Goal: Download file/media

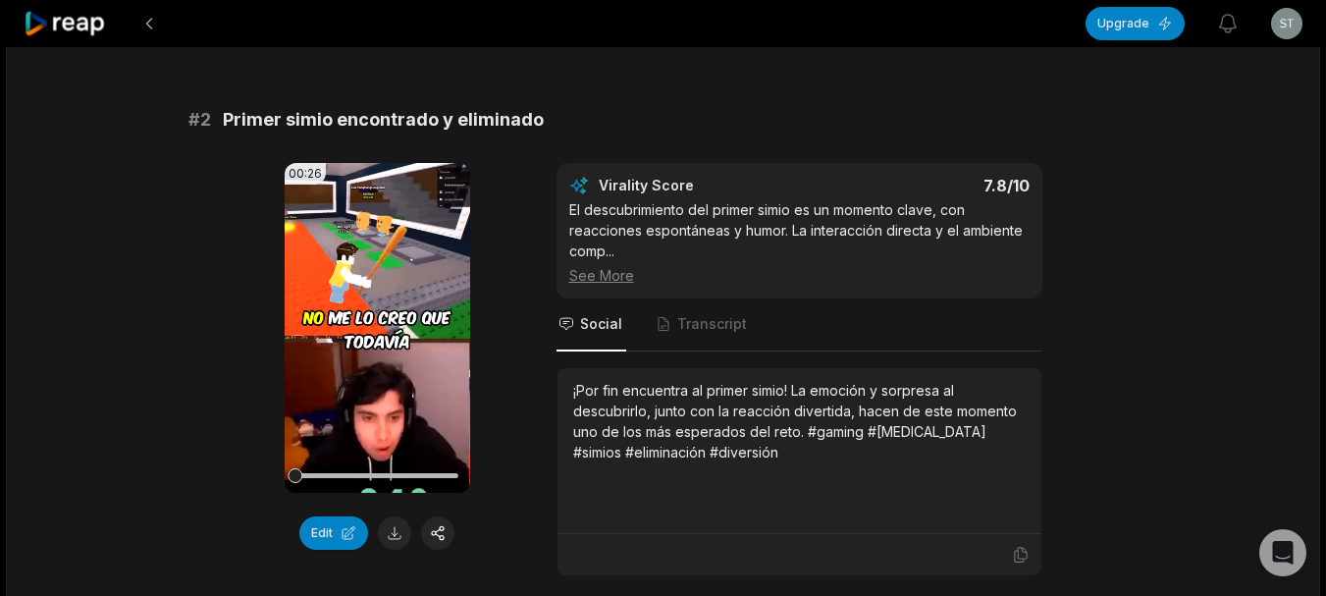
scroll to position [687, 0]
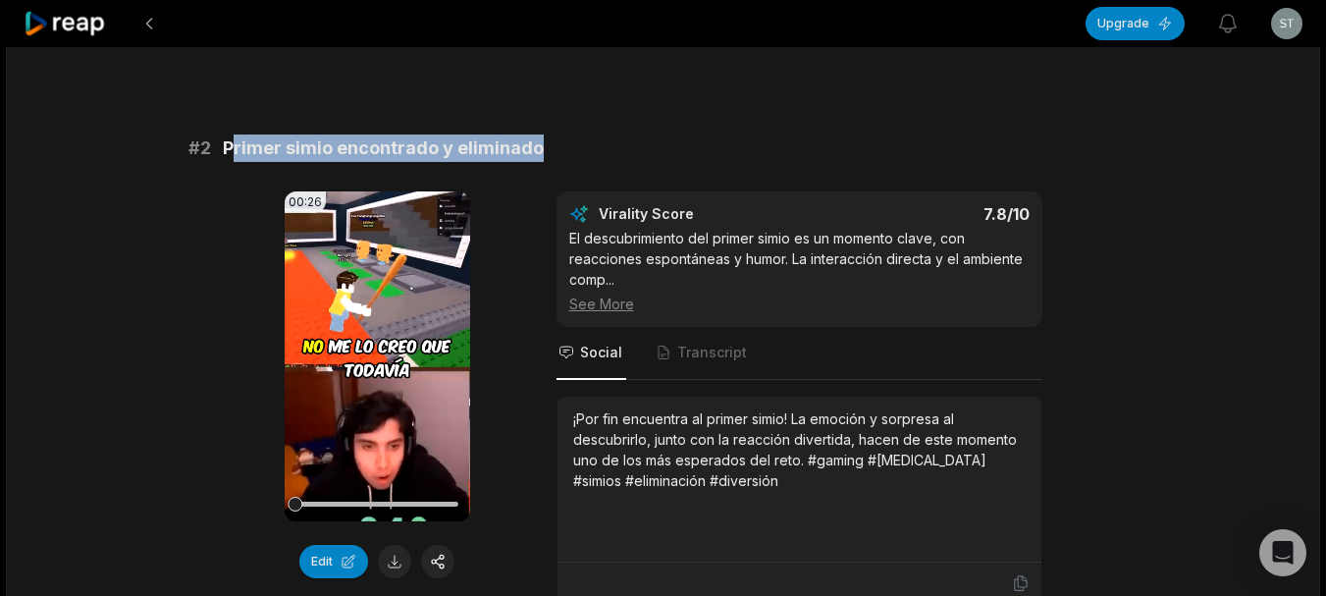
drag, startPoint x: 232, startPoint y: 131, endPoint x: 616, endPoint y: 119, distance: 384.8
click at [616, 134] on div "# 2 Primer simio encontrado y eliminado" at bounding box center [663, 147] width 950 height 27
click at [387, 545] on button at bounding box center [394, 561] width 33 height 33
drag, startPoint x: 220, startPoint y: 119, endPoint x: 593, endPoint y: 218, distance: 385.8
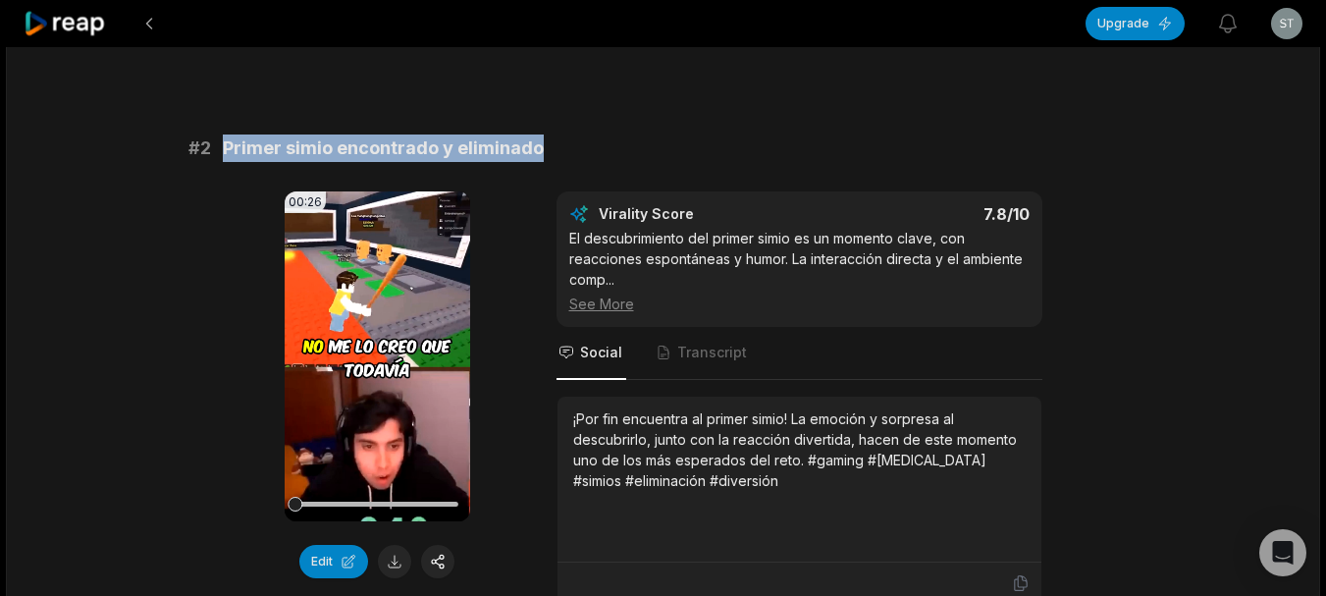
click at [608, 139] on div "# 2 Primer simio encontrado y eliminado" at bounding box center [663, 147] width 950 height 27
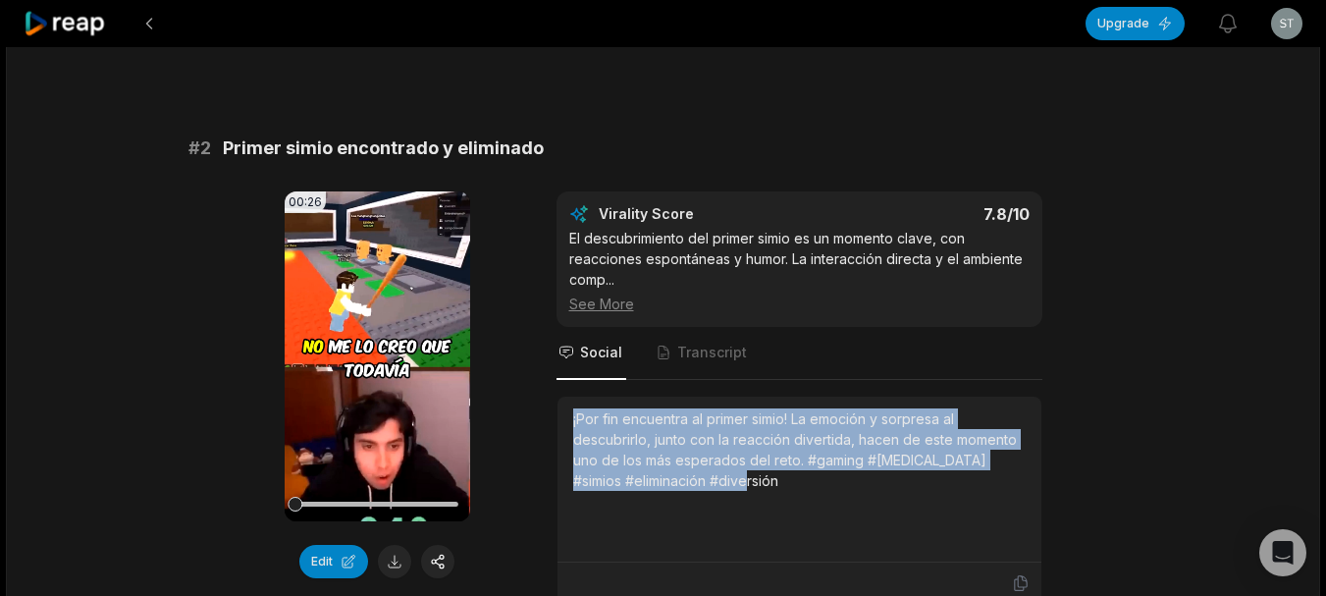
drag, startPoint x: 572, startPoint y: 392, endPoint x: 745, endPoint y: 478, distance: 192.6
click at [745, 478] on div "¡Por fin encuentra al primer simio! La emoción y sorpresa al descubrirlo, junto…" at bounding box center [799, 478] width 452 height 141
copy div "¡Por fin encuentra al primer simio! La emoción y sorpresa al descubrirlo, junto…"
click at [343, 442] on video "Your browser does not support mp4 format." at bounding box center [377, 356] width 185 height 330
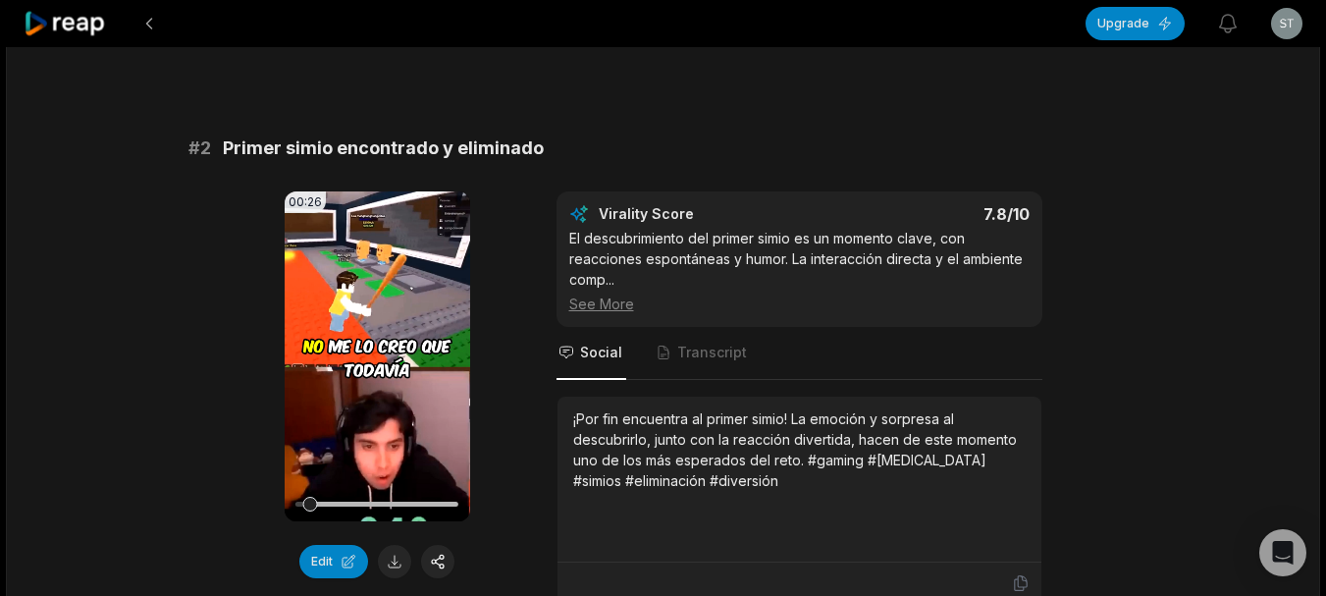
click at [761, 134] on div "# 2 Primer simio encontrado y eliminado" at bounding box center [663, 147] width 950 height 27
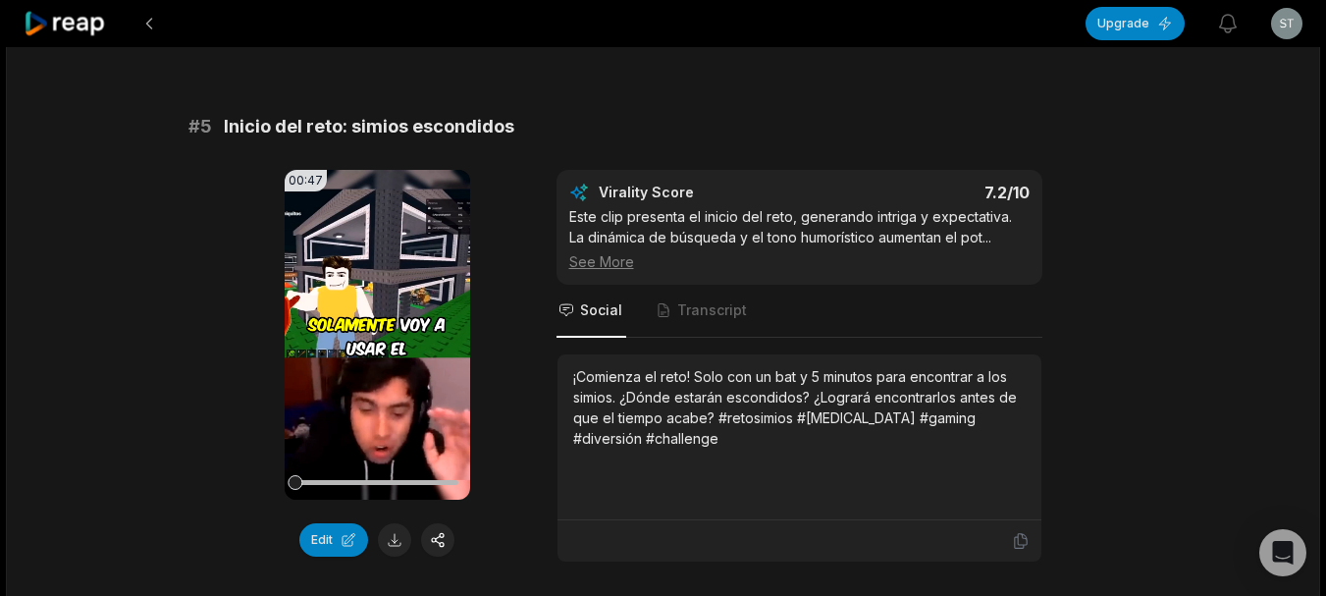
scroll to position [2453, 0]
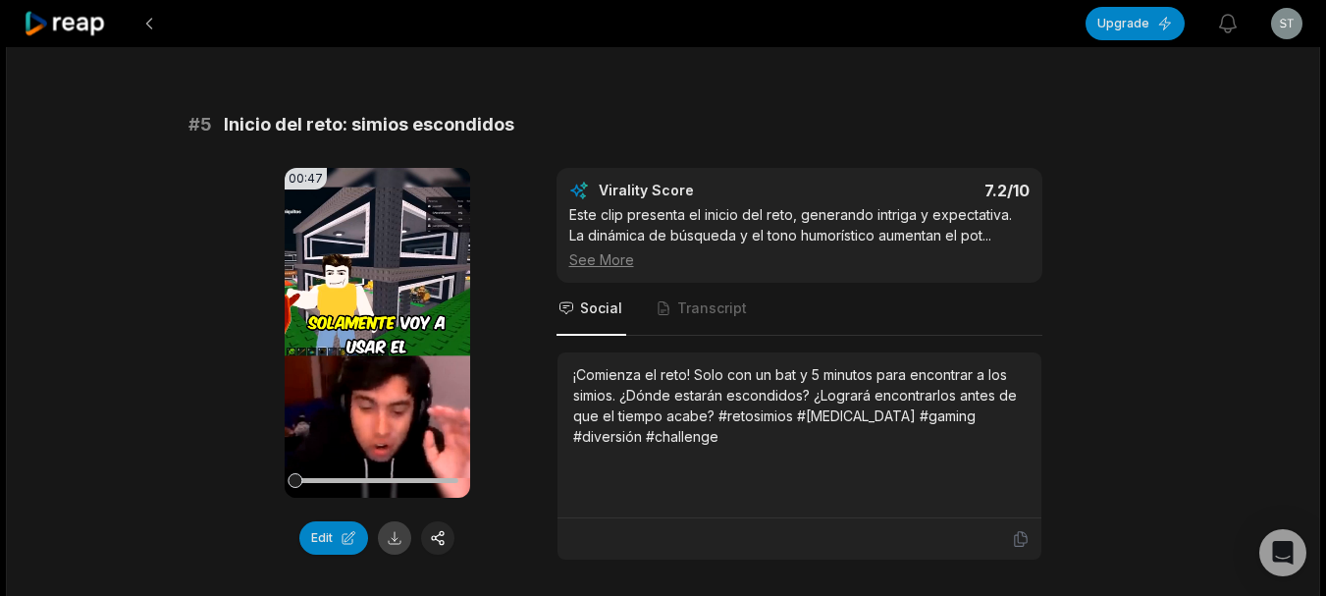
click at [392, 521] on button at bounding box center [394, 537] width 33 height 33
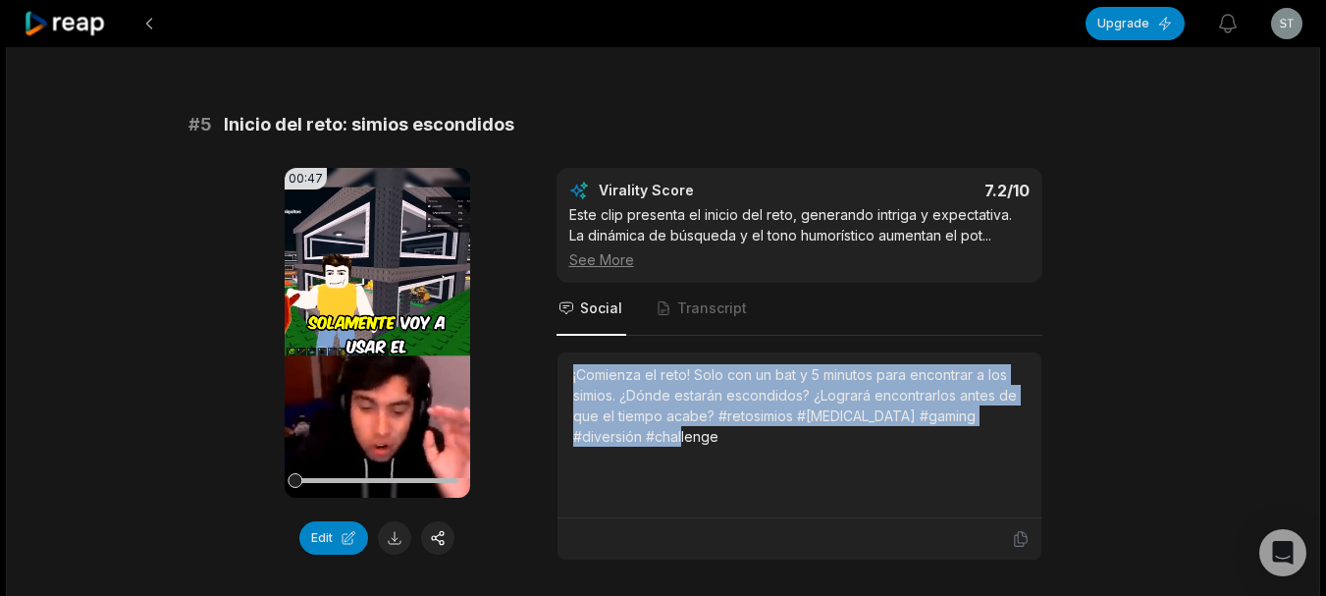
drag, startPoint x: 572, startPoint y: 340, endPoint x: 685, endPoint y: 411, distance: 133.1
click at [685, 411] on div "¡Comienza el reto! Solo con un bat y 5 minutos para encontrar a los simios. ¿Dó…" at bounding box center [799, 434] width 452 height 141
